Goal: Find specific page/section: Find specific page/section

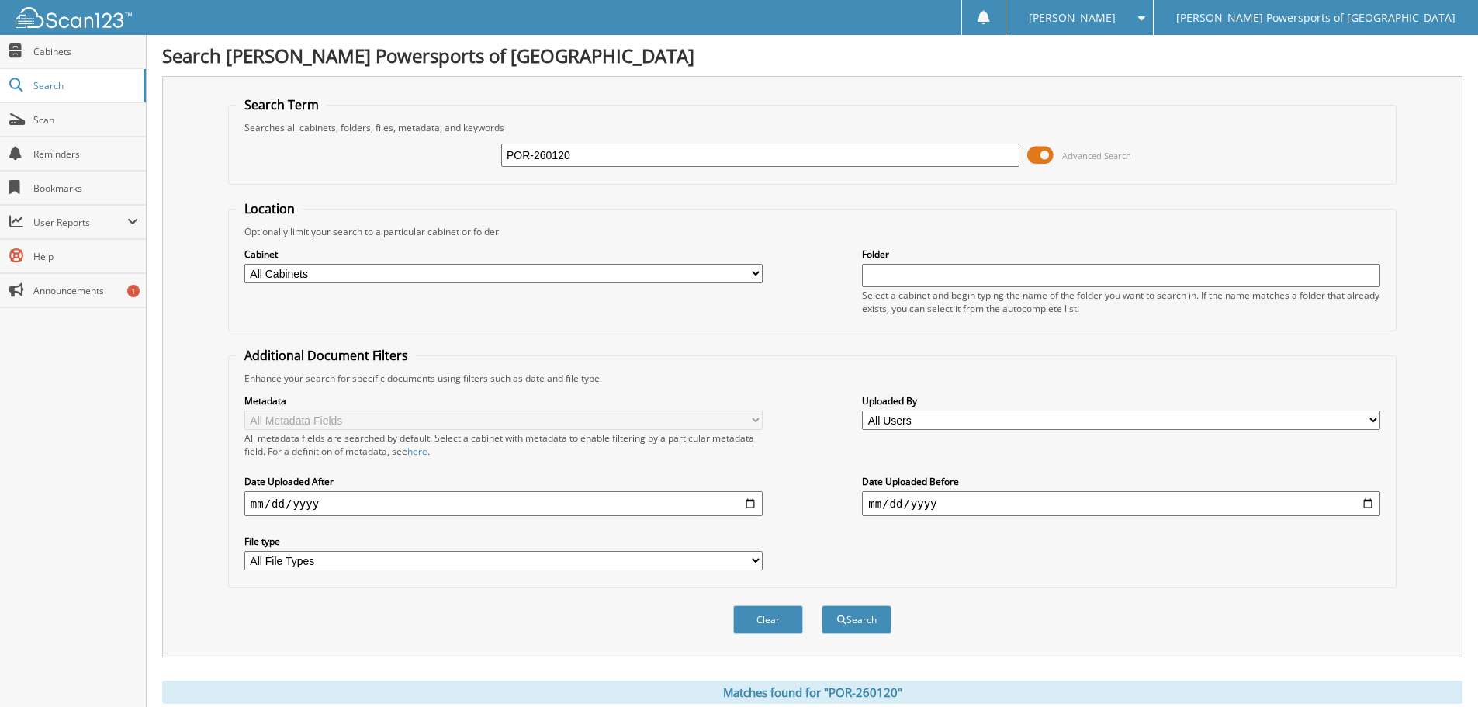
click at [599, 145] on input "POR-260120" at bounding box center [760, 155] width 518 height 23
paste input "KAW-260082"
type input "KAW-260082"
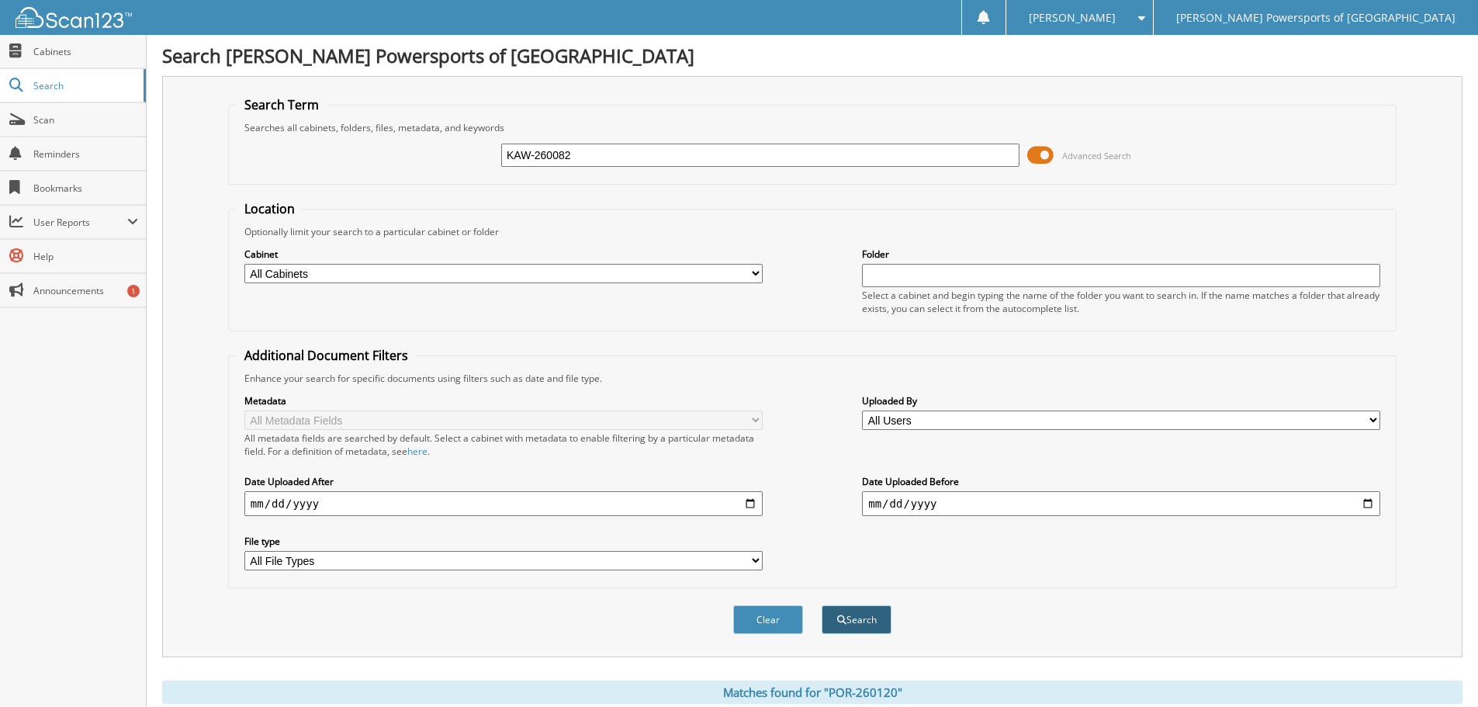
click at [846, 629] on button "Search" at bounding box center [857, 619] width 70 height 29
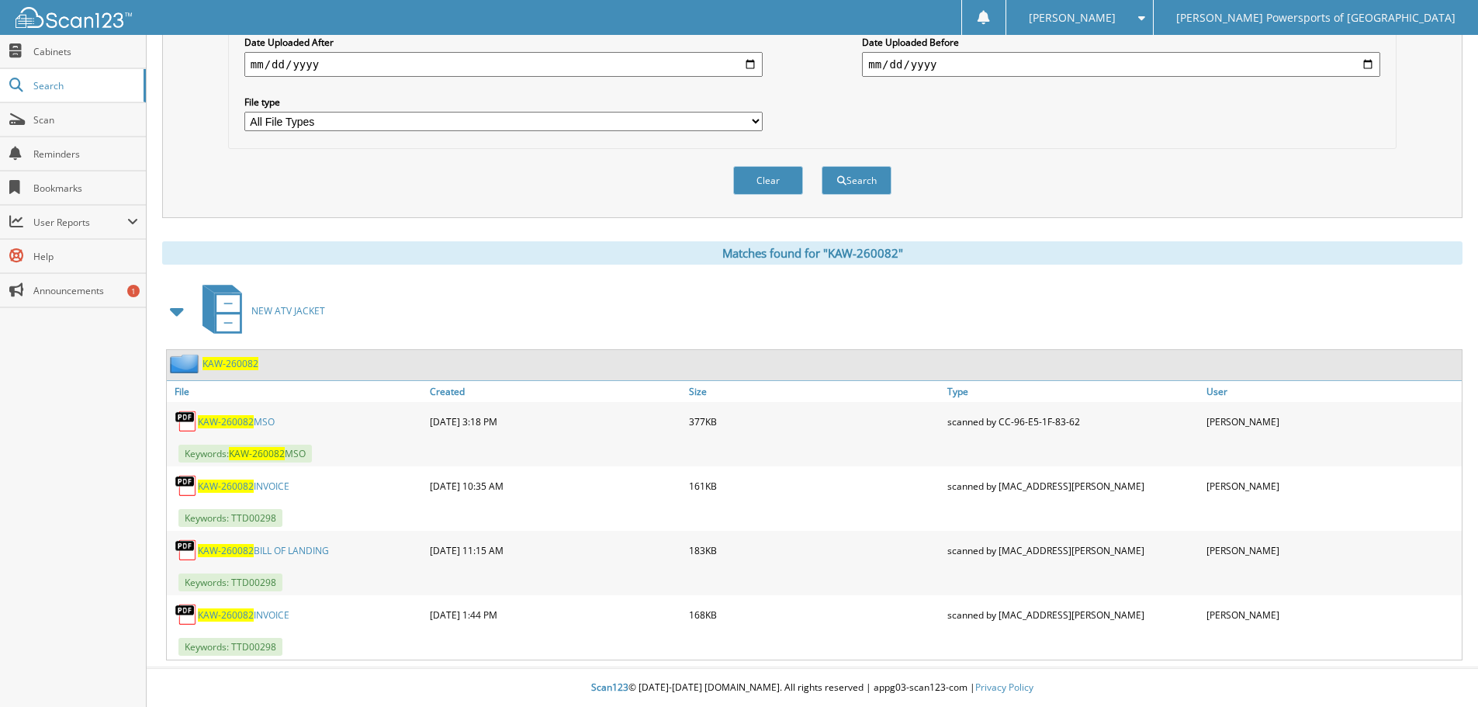
click at [265, 426] on link "KAW-260082 MSO" at bounding box center [236, 421] width 77 height 13
click at [265, 425] on link "KAW-260082 MSO" at bounding box center [236, 421] width 77 height 13
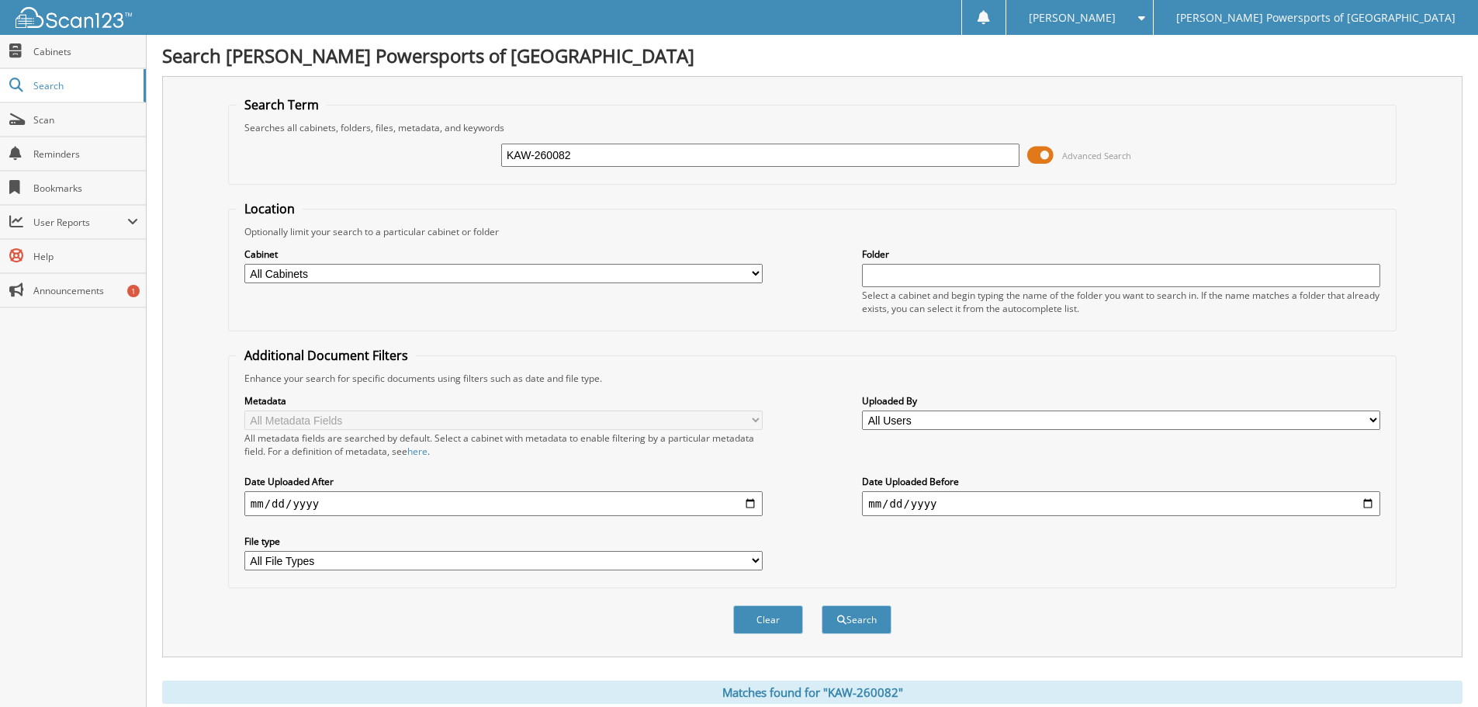
click at [674, 137] on div "KAW-260082 Advanced Search" at bounding box center [813, 155] width 1152 height 42
click at [671, 148] on input "KAW-260082" at bounding box center [760, 155] width 518 height 23
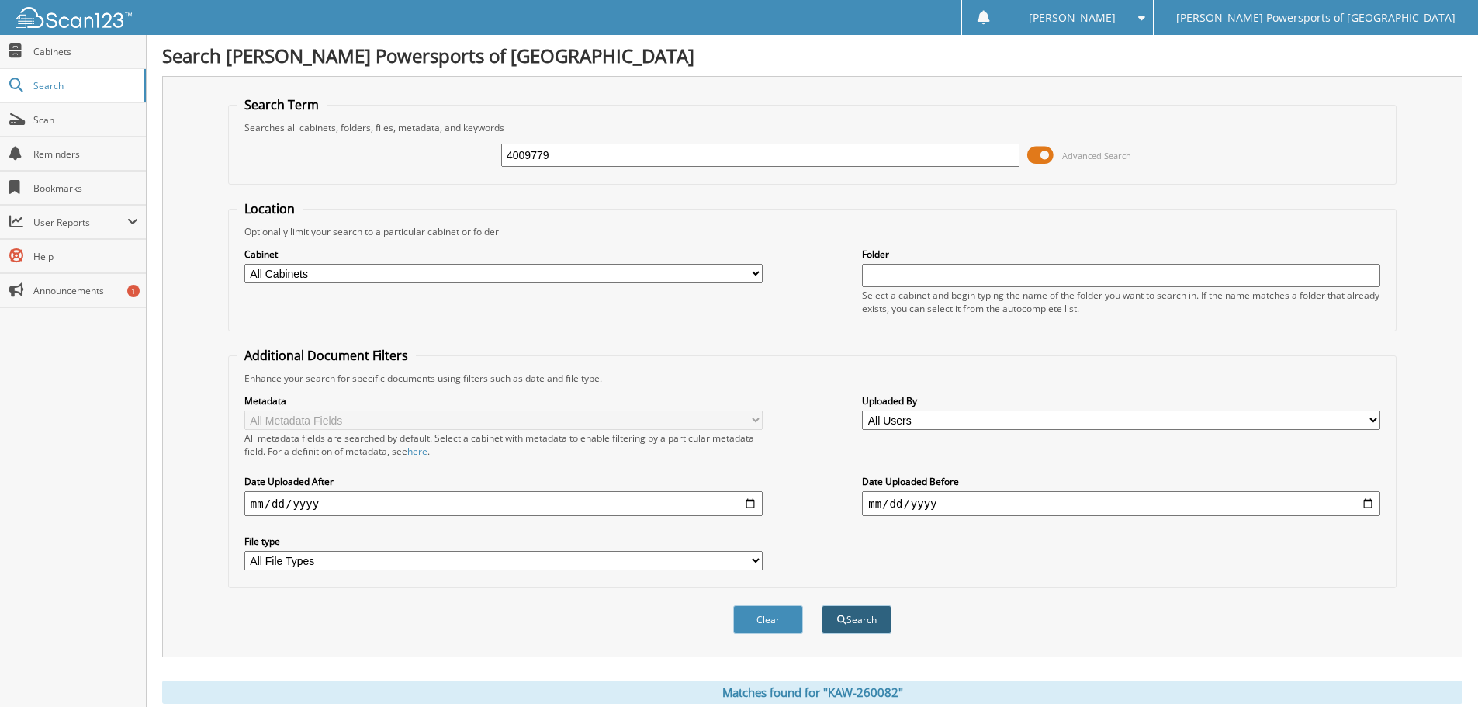
type input "4009779"
click at [878, 626] on button "Search" at bounding box center [857, 619] width 70 height 29
click at [655, 151] on input "4009779" at bounding box center [760, 155] width 518 height 23
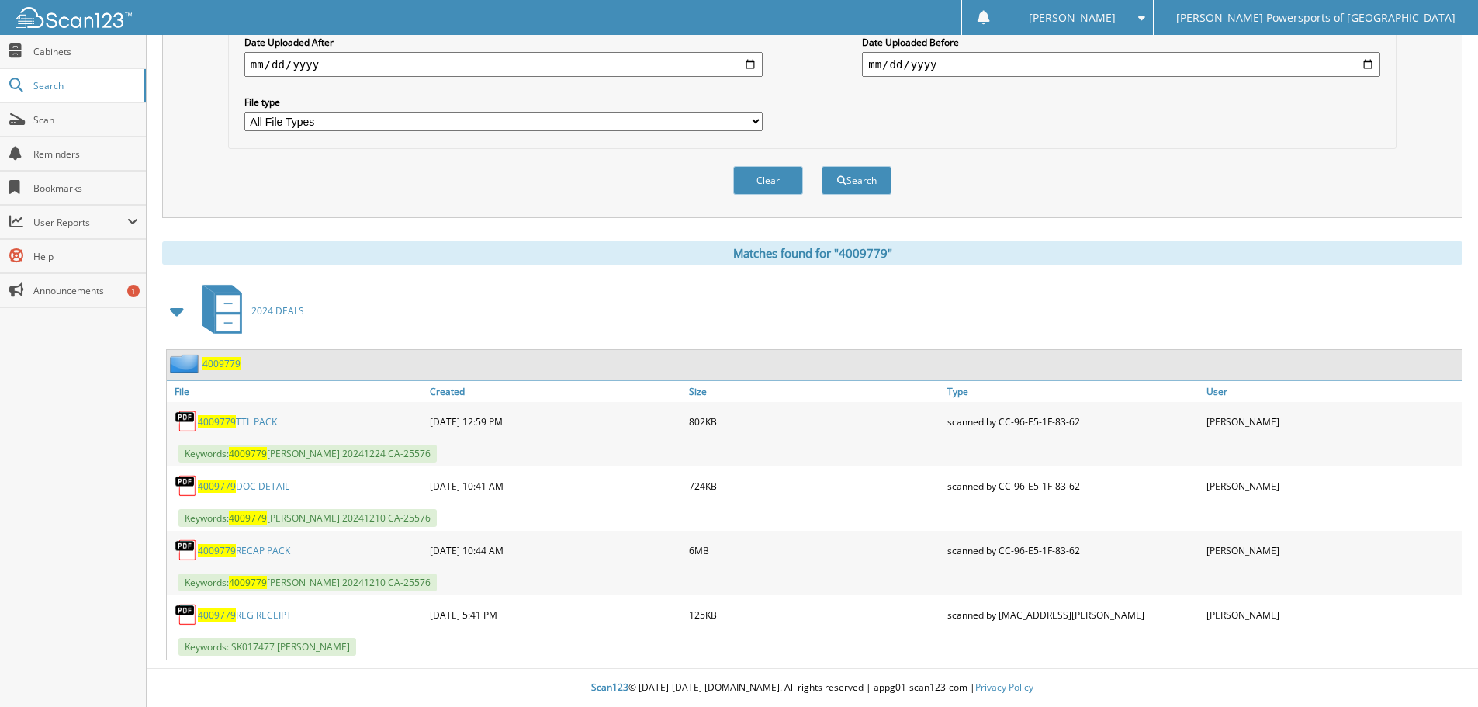
click at [273, 548] on link "4009779 RECAP PACK" at bounding box center [244, 550] width 92 height 13
